Goal: Information Seeking & Learning: Learn about a topic

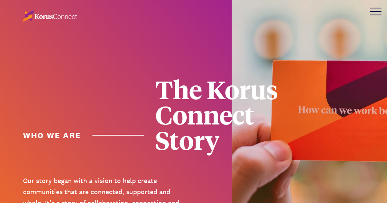
click at [371, 19] on div at bounding box center [375, 11] width 23 height 23
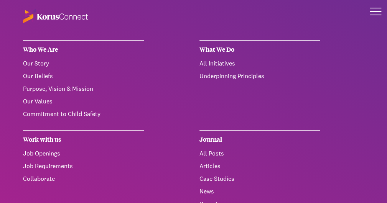
click at [209, 68] on ul "All Initiatives Underpinning Principles" at bounding box center [259, 70] width 121 height 22
click at [207, 63] on link "All Initiatives" at bounding box center [217, 63] width 36 height 8
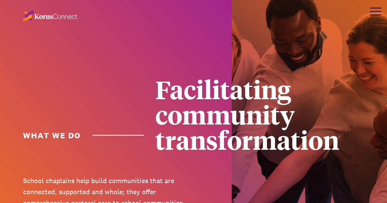
click at [378, 14] on div at bounding box center [375, 11] width 23 height 23
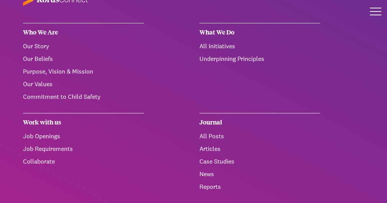
scroll to position [18, 0]
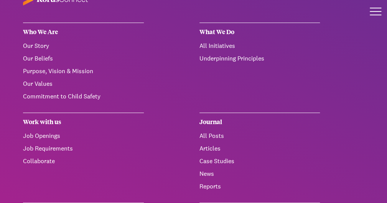
click at [207, 44] on link "All Initiatives" at bounding box center [217, 46] width 36 height 8
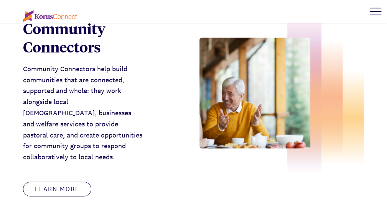
scroll to position [571, 0]
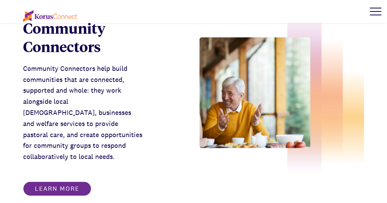
click at [75, 181] on link "Learn more" at bounding box center [57, 188] width 68 height 15
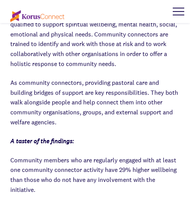
scroll to position [936, 0]
